Goal: Information Seeking & Learning: Find specific fact

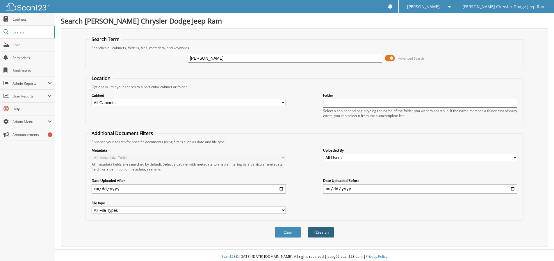
type input "[PERSON_NAME]"
click at [320, 230] on button "Search" at bounding box center [321, 232] width 26 height 11
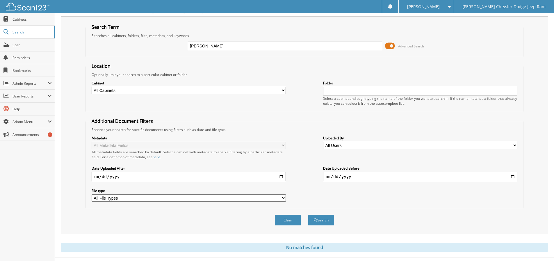
scroll to position [24, 0]
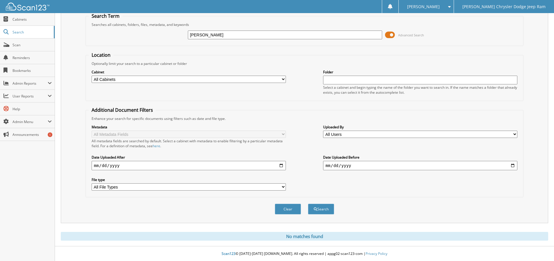
click at [226, 32] on input "CULBREATH" at bounding box center [285, 35] width 194 height 9
type input "[PERSON_NAME]"
click at [329, 209] on button "Search" at bounding box center [321, 208] width 26 height 11
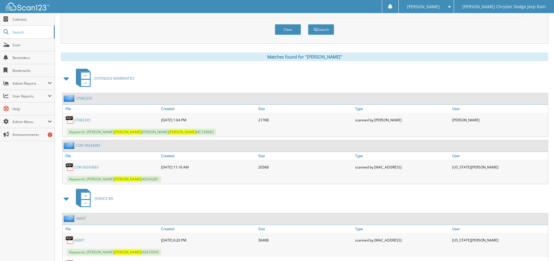
scroll to position [203, 0]
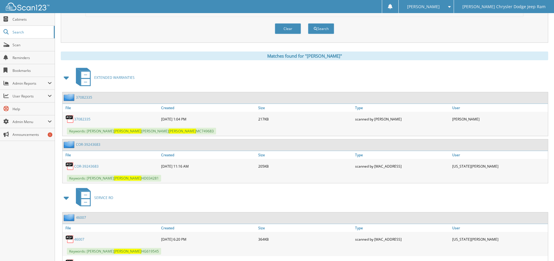
click at [82, 120] on link "37082335" at bounding box center [82, 119] width 16 height 5
click at [87, 165] on link "COR-39243683" at bounding box center [86, 166] width 24 height 5
click at [87, 166] on link "COR-39243683" at bounding box center [86, 166] width 24 height 5
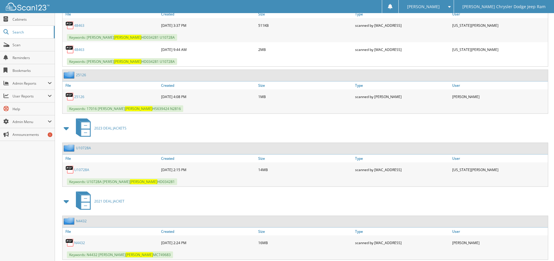
scroll to position [1046, 0]
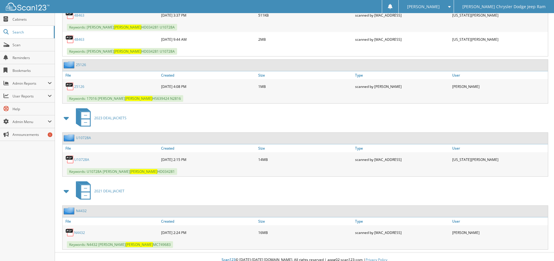
click at [81, 159] on link "U10728A" at bounding box center [81, 159] width 15 height 5
